Goal: Task Accomplishment & Management: Use online tool/utility

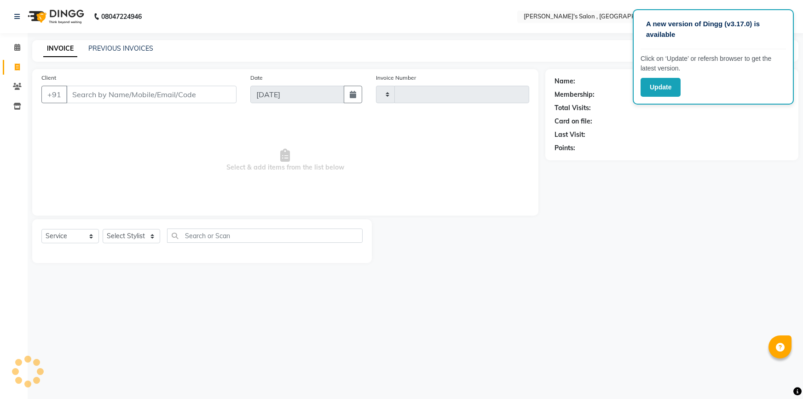
select select "service"
type input "1933"
select select "7416"
click at [124, 100] on input "Client" at bounding box center [151, 94] width 170 height 17
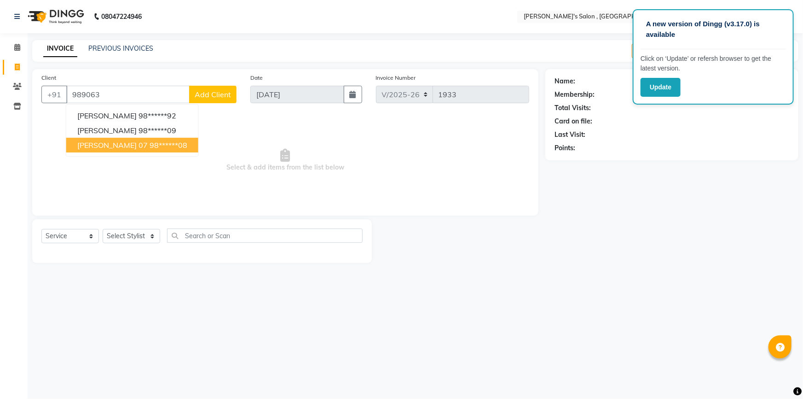
click at [119, 146] on span "[PERSON_NAME] 07" at bounding box center [112, 144] width 70 height 9
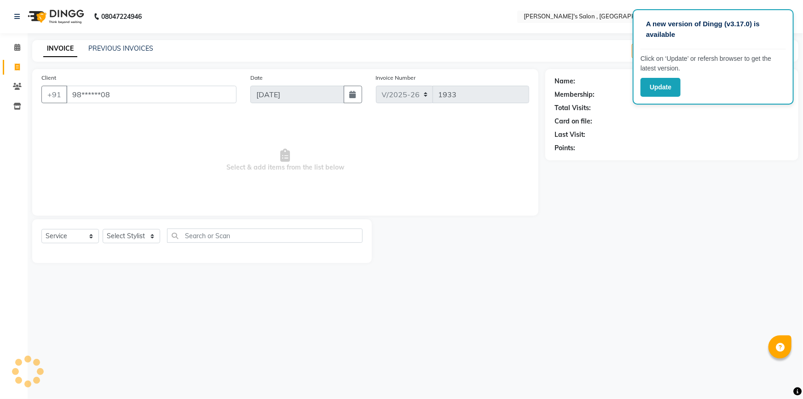
type input "98******08"
drag, startPoint x: 114, startPoint y: 225, endPoint x: 128, endPoint y: 245, distance: 23.9
click at [114, 225] on div "Select Service Product Membership Package Voucher Prepaid Gift Card Select Styl…" at bounding box center [202, 241] width 340 height 44
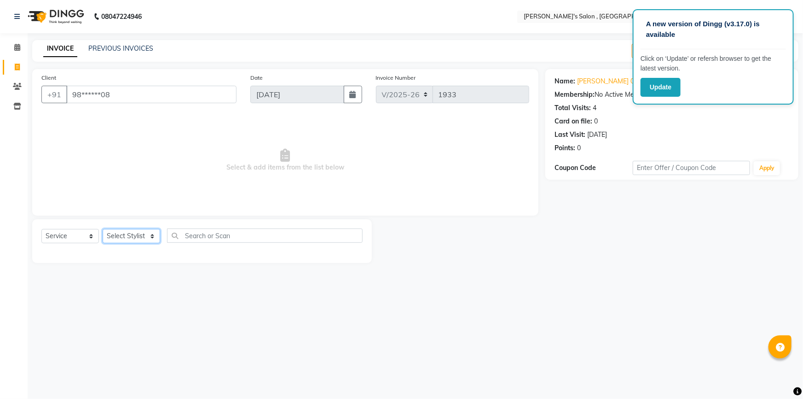
click at [130, 243] on select "Select Stylist ABHISHEK [PERSON_NAME] AKASH SH ARJUN SIR Manager [PERSON_NAME] …" at bounding box center [132, 236] width 58 height 14
select select "79873"
click at [103, 229] on select "Select Stylist ABHISHEK [PERSON_NAME] AKASH SH ARJUN SIR Manager [PERSON_NAME] …" at bounding box center [132, 236] width 58 height 14
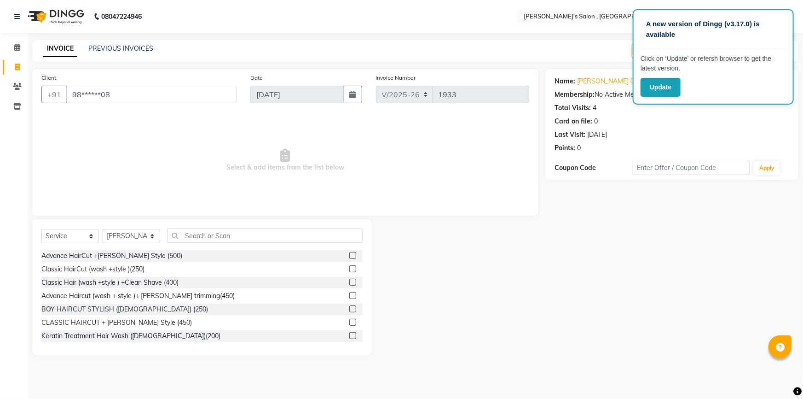
click at [244, 228] on div "Select Service Product Membership Package Voucher Prepaid Gift Card Select Styl…" at bounding box center [202, 287] width 340 height 136
click at [244, 230] on input "text" at bounding box center [265, 235] width 196 height 14
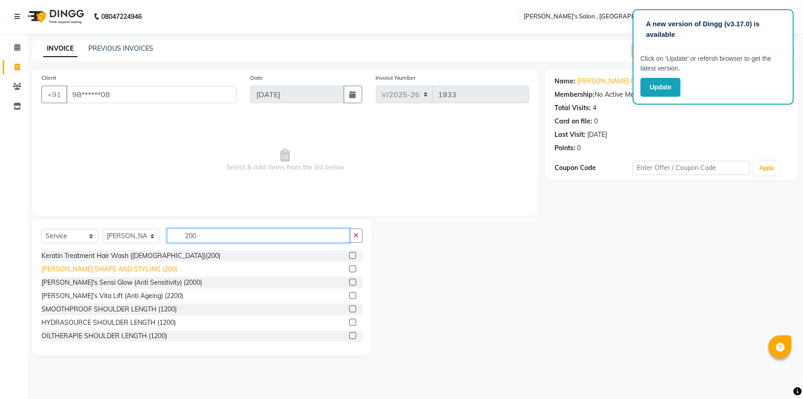
type input "200"
click at [115, 268] on div "[PERSON_NAME] SHAPE AND STYLING (200)" at bounding box center [109, 269] width 136 height 10
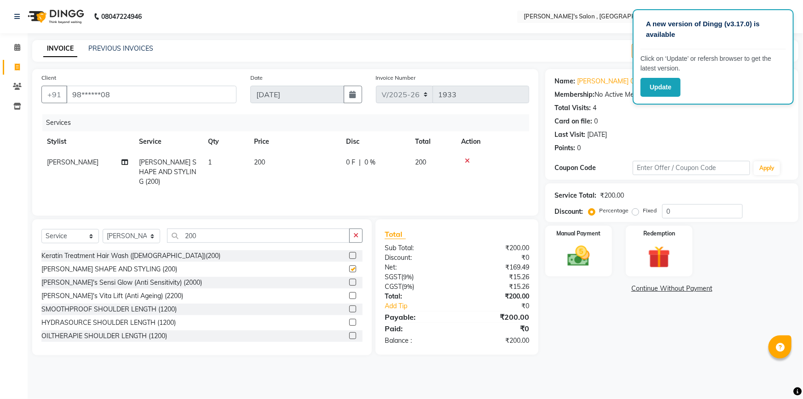
checkbox input "false"
click at [213, 239] on input "200" at bounding box center [258, 235] width 183 height 14
type input "2"
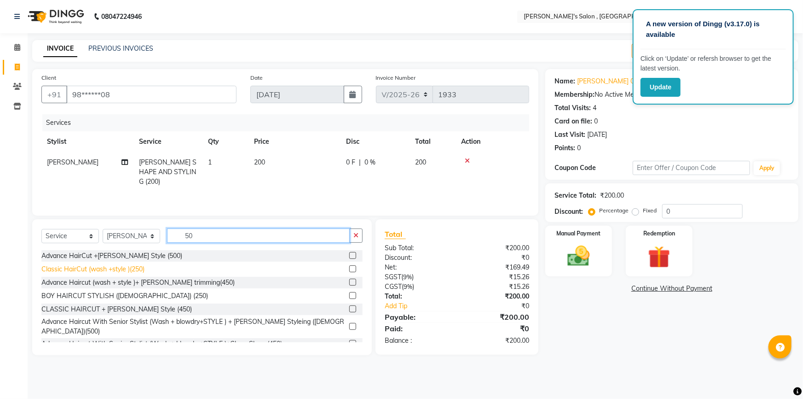
scroll to position [41, 0]
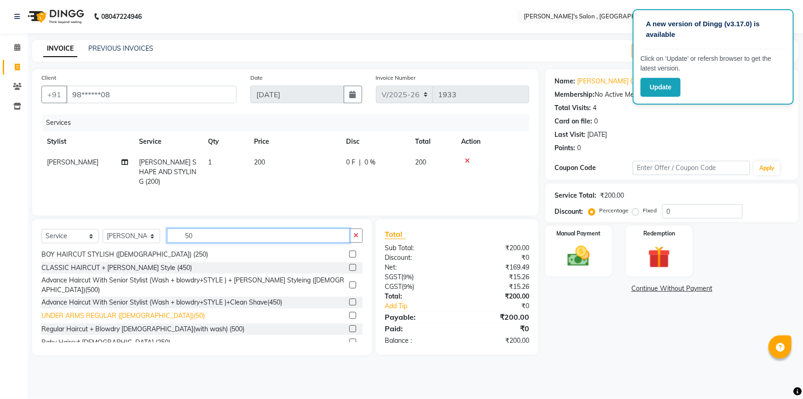
type input "50"
click at [103, 311] on div "UNDER ARMS REGULAR ([DEMOGRAPHIC_DATA])(50)" at bounding box center [122, 316] width 163 height 10
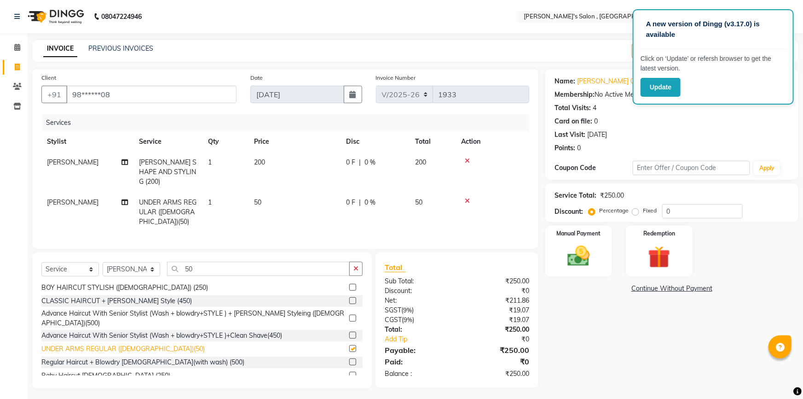
checkbox input "false"
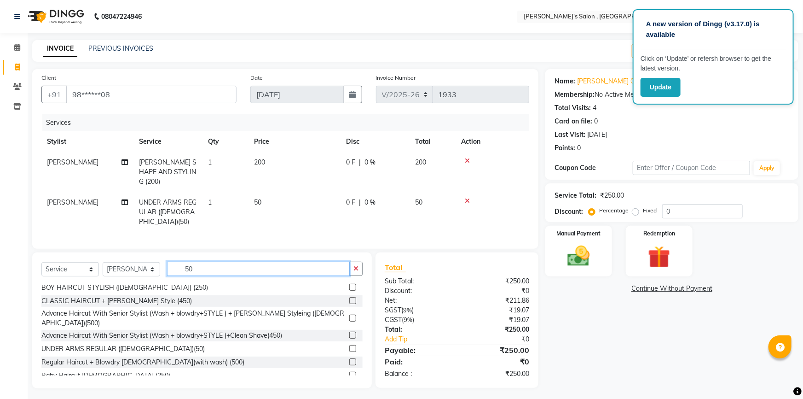
click at [202, 262] on input "50" at bounding box center [258, 269] width 183 height 14
type input "5"
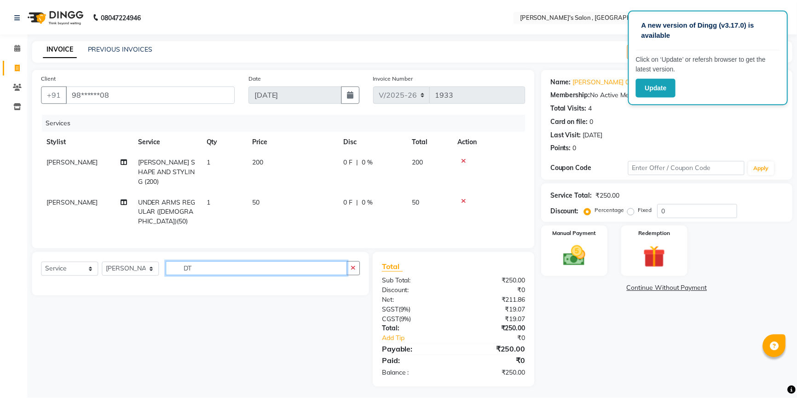
scroll to position [0, 0]
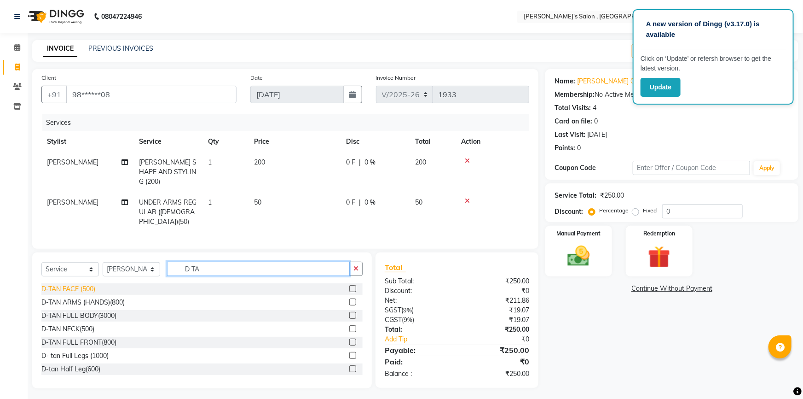
type input "D TA"
click at [72, 284] on div "D-TAN FACE (500)" at bounding box center [68, 289] width 54 height 10
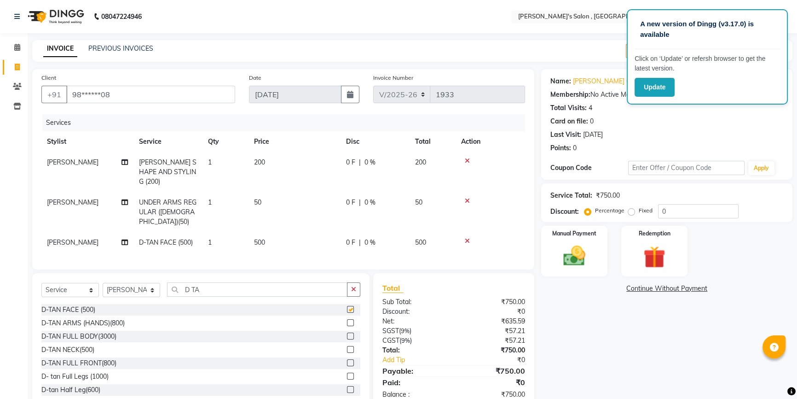
checkbox input "false"
click at [258, 238] on span "500" at bounding box center [259, 242] width 11 height 8
select select "79873"
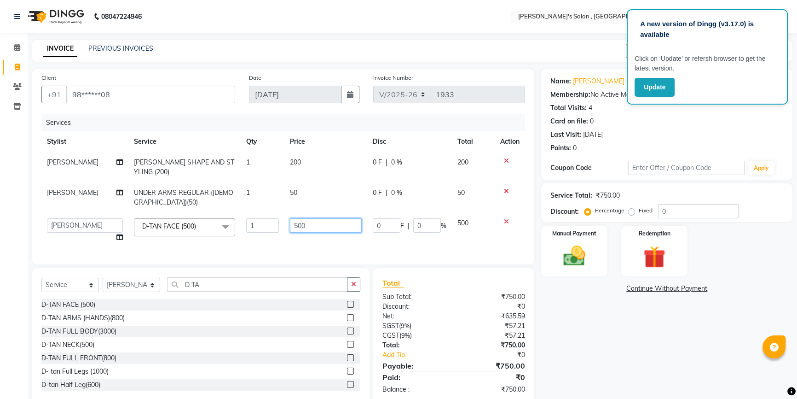
click at [295, 228] on input "500" at bounding box center [326, 225] width 72 height 14
type input "700"
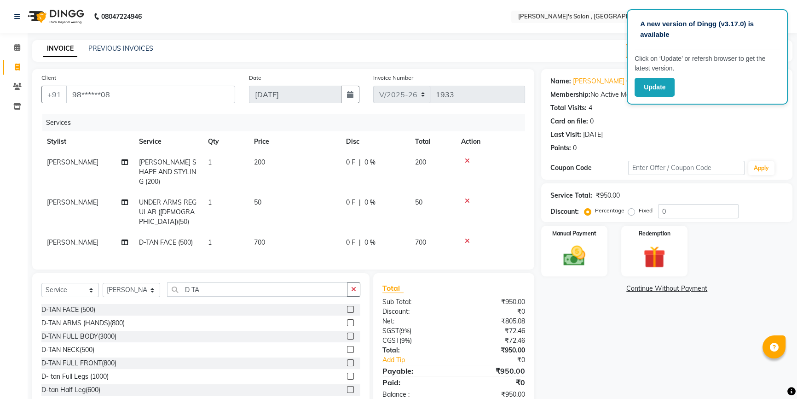
click at [331, 241] on div "Services Stylist Service Qty Price Disc Total Action [PERSON_NAME] SHAPE AND ST…" at bounding box center [283, 187] width 484 height 146
click at [689, 214] on input "0" at bounding box center [698, 211] width 81 height 14
type input "15"
click at [589, 79] on link "[PERSON_NAME] 07" at bounding box center [603, 81] width 61 height 10
click at [595, 249] on div "Manual Payment" at bounding box center [574, 251] width 69 height 52
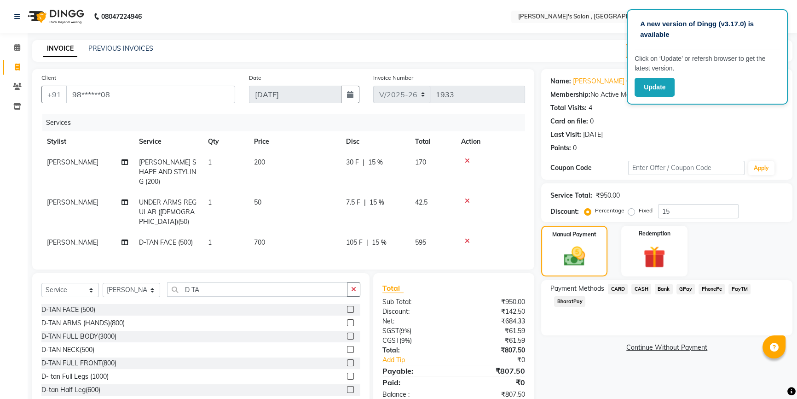
click at [572, 299] on span "BharatPay" at bounding box center [569, 301] width 31 height 11
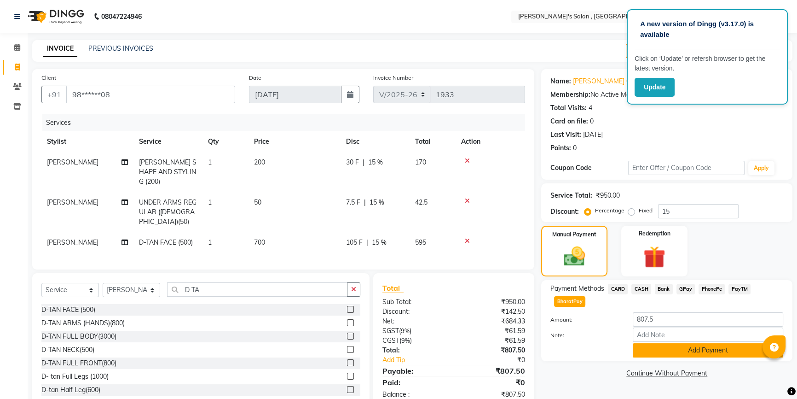
click at [719, 350] on button "Add Payment" at bounding box center [708, 350] width 151 height 14
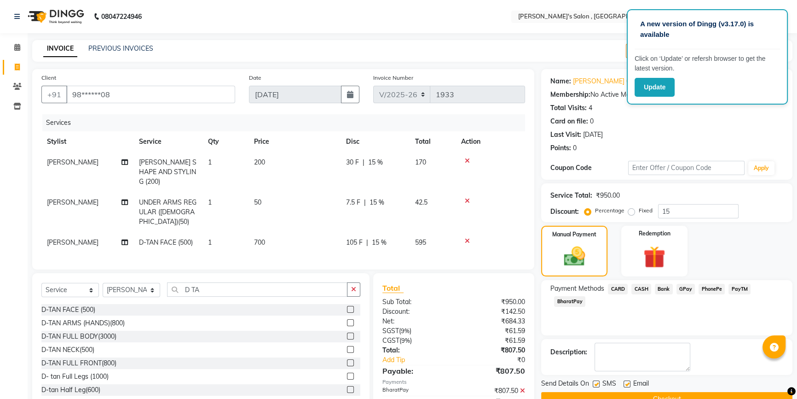
scroll to position [29, 0]
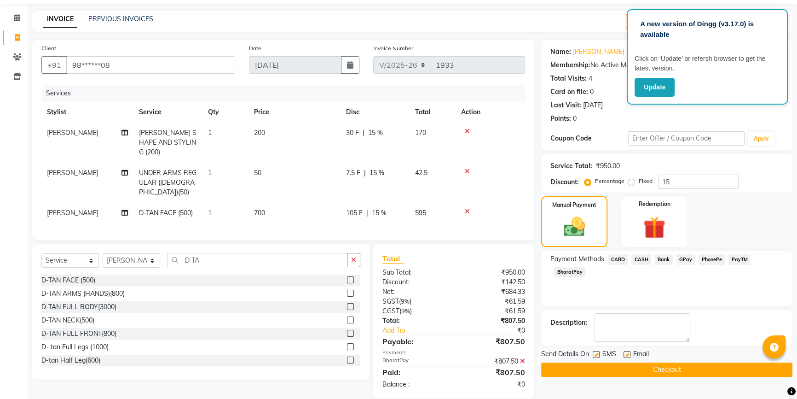
click at [685, 366] on button "Checkout" at bounding box center [666, 369] width 251 height 14
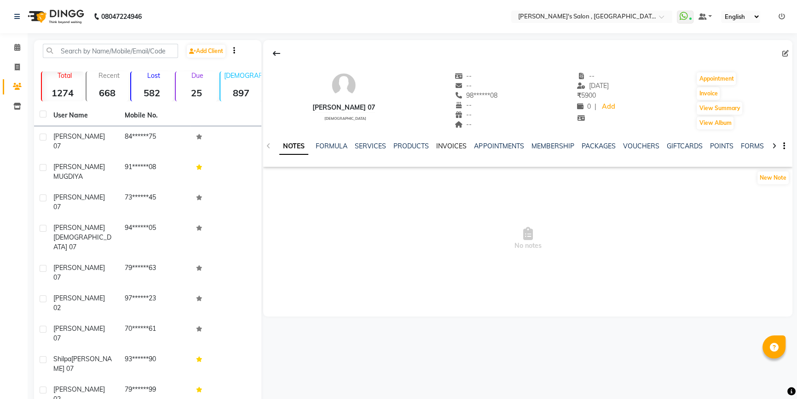
click at [448, 150] on link "INVOICES" at bounding box center [451, 146] width 30 height 8
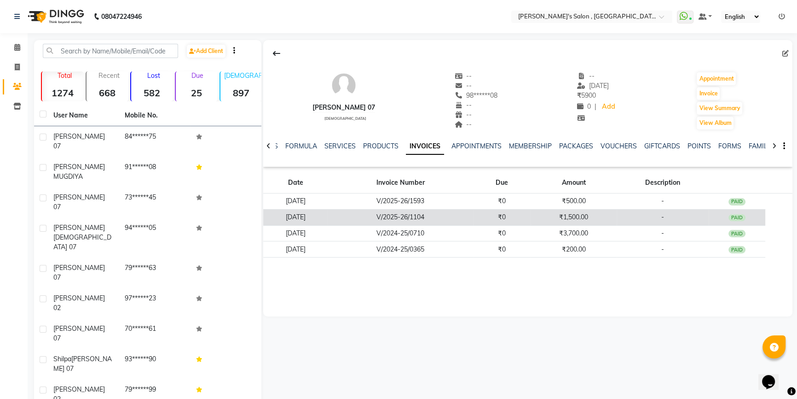
click at [511, 214] on td "₹0" at bounding box center [502, 217] width 58 height 16
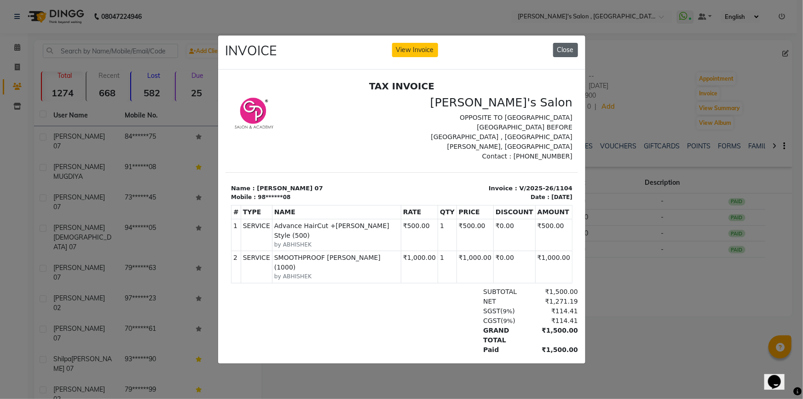
click at [559, 43] on button "Close" at bounding box center [565, 50] width 25 height 14
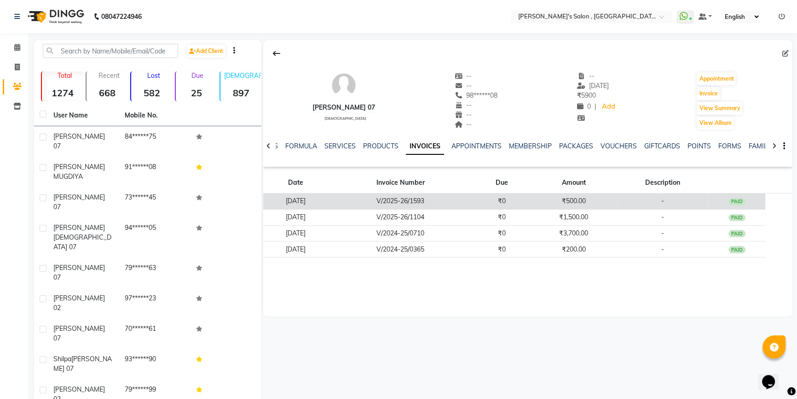
click at [581, 196] on td "₹500.00" at bounding box center [574, 201] width 86 height 16
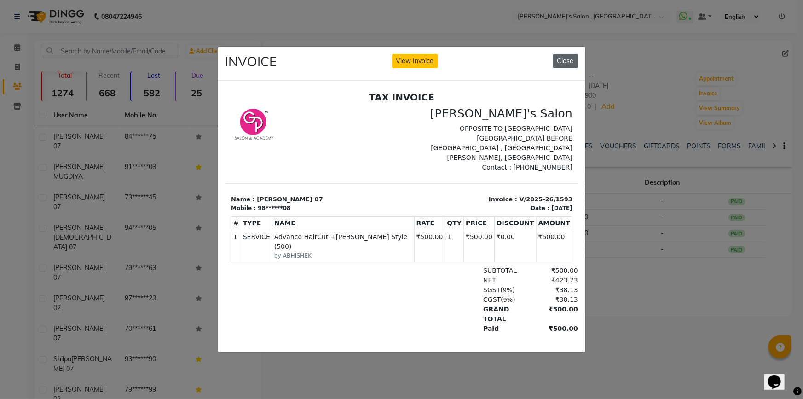
click at [561, 58] on button "Close" at bounding box center [565, 61] width 25 height 14
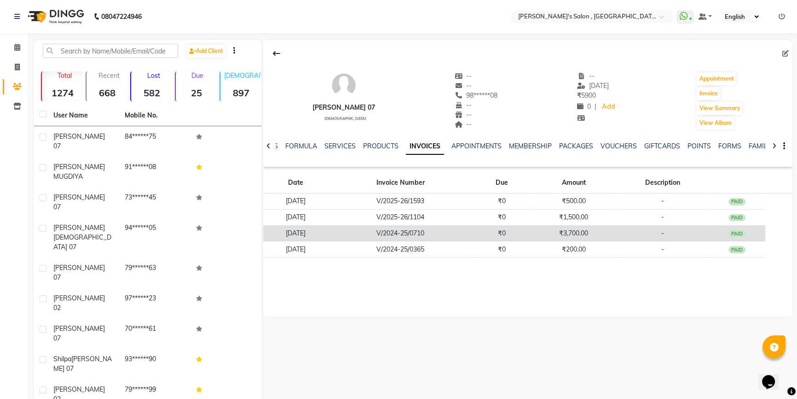
click at [584, 236] on td "₹3,700.00" at bounding box center [574, 233] width 86 height 16
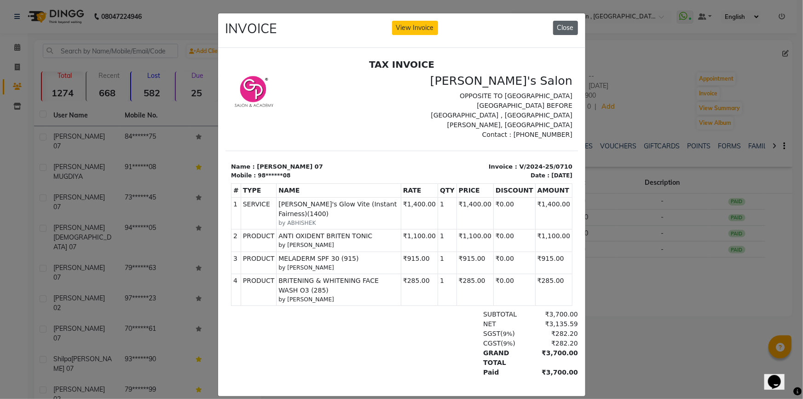
click at [567, 24] on button "Close" at bounding box center [565, 28] width 25 height 14
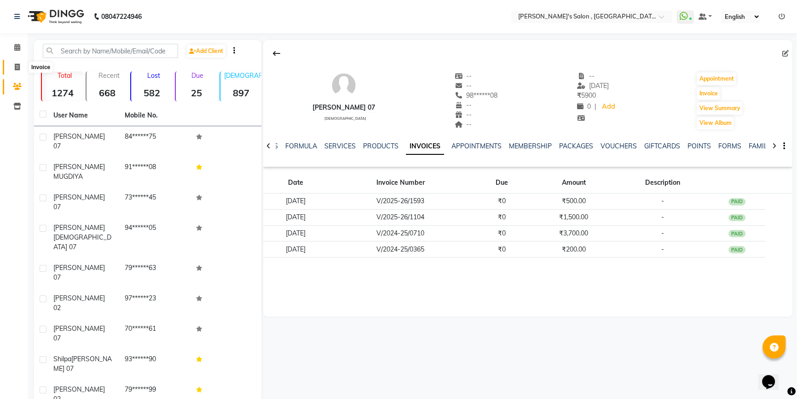
click at [17, 66] on icon at bounding box center [17, 67] width 5 height 7
select select "service"
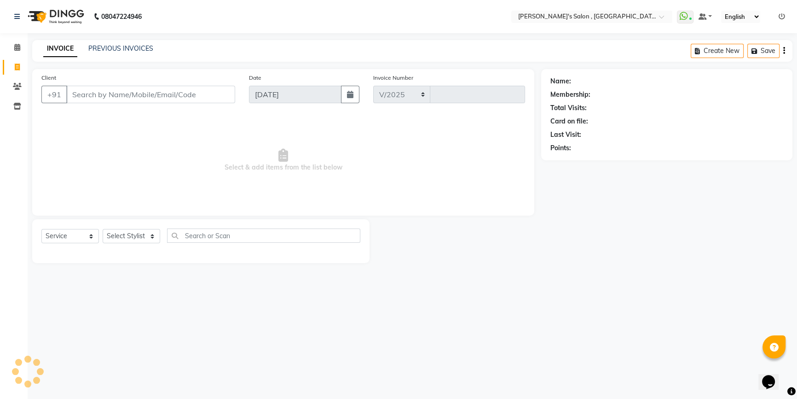
select select "7416"
type input "1933"
